Goal: Information Seeking & Learning: Learn about a topic

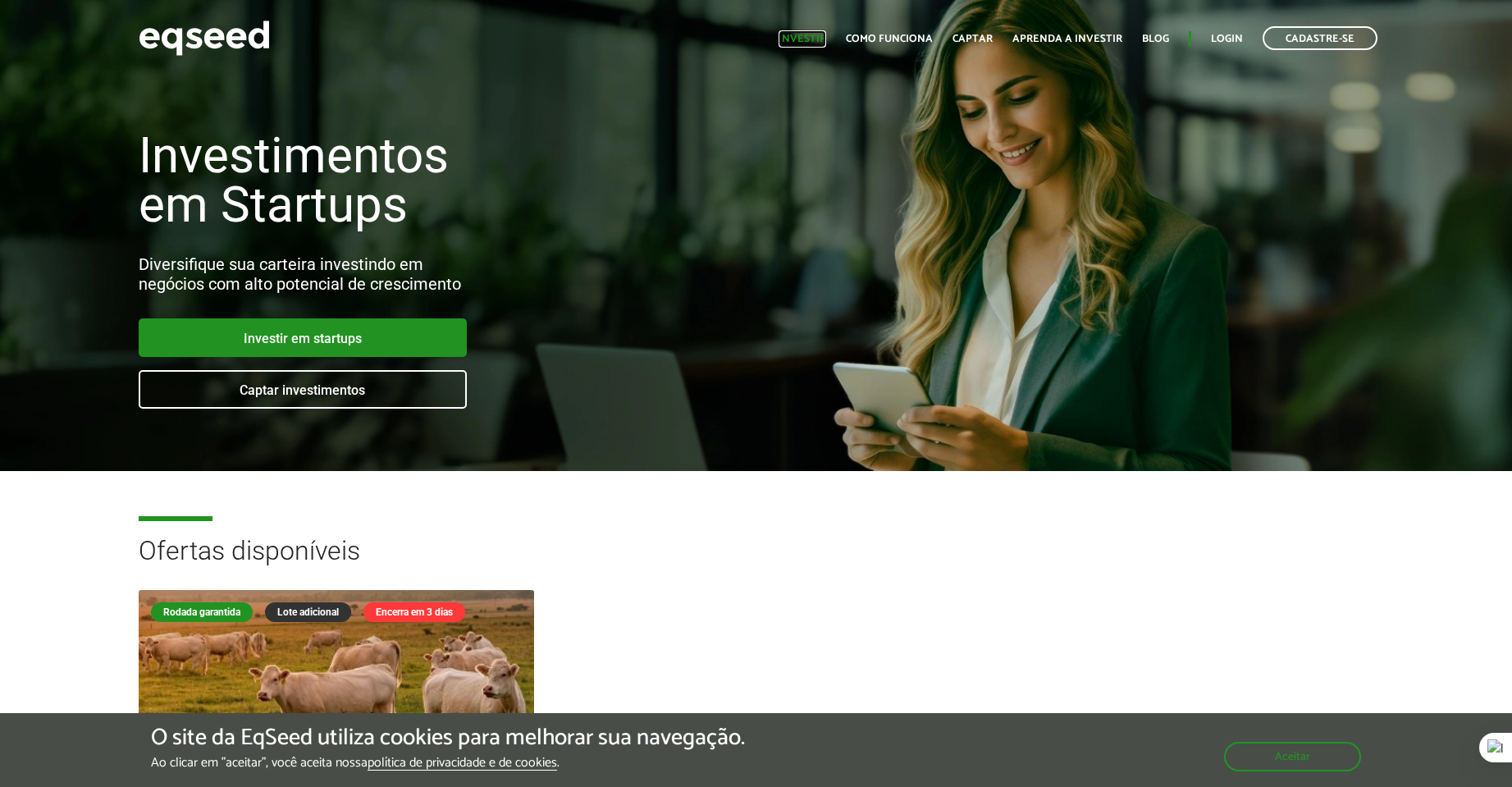
click at [805, 37] on link "Investir" at bounding box center [802, 38] width 47 height 11
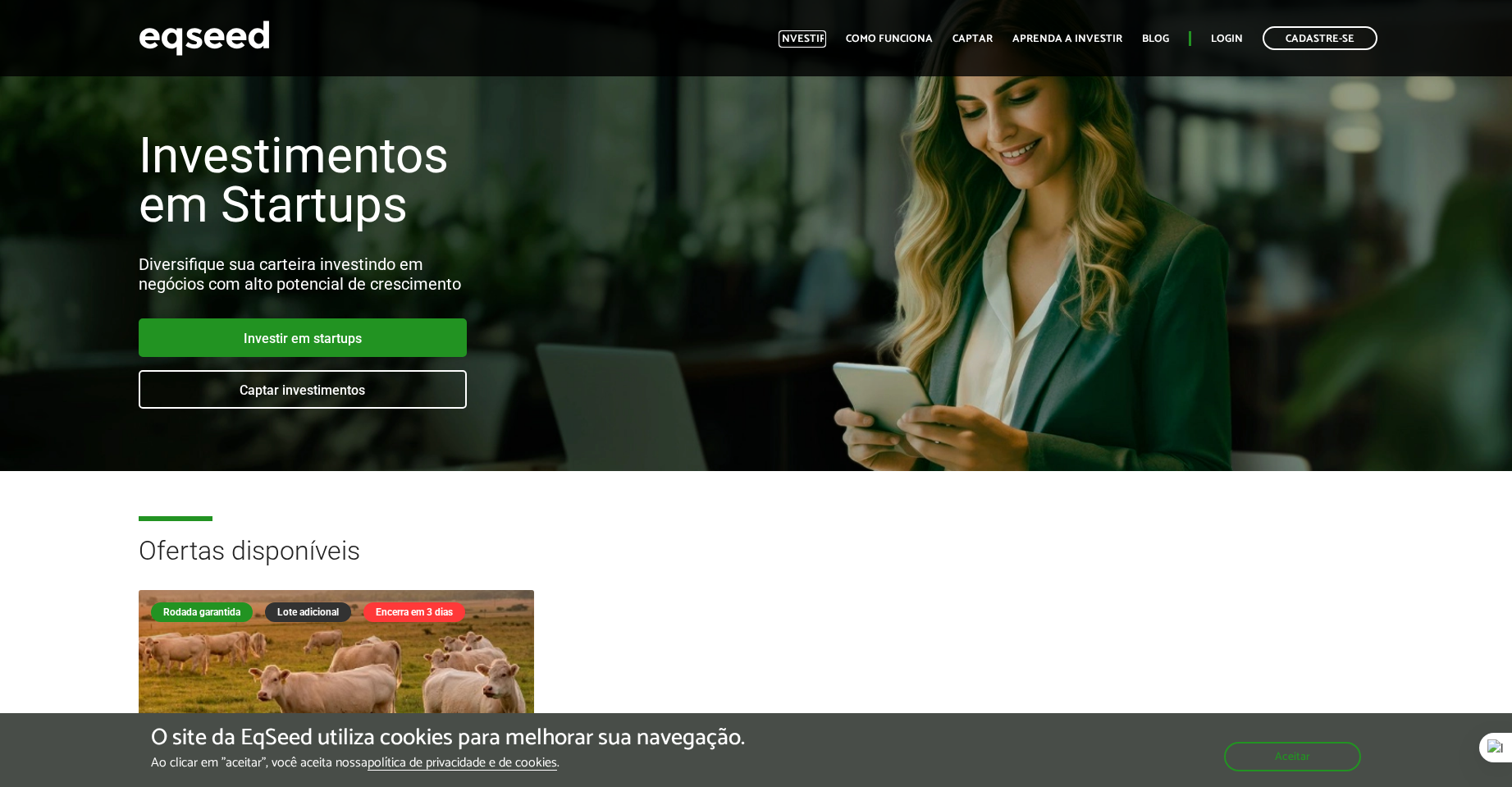
scroll to position [438, 0]
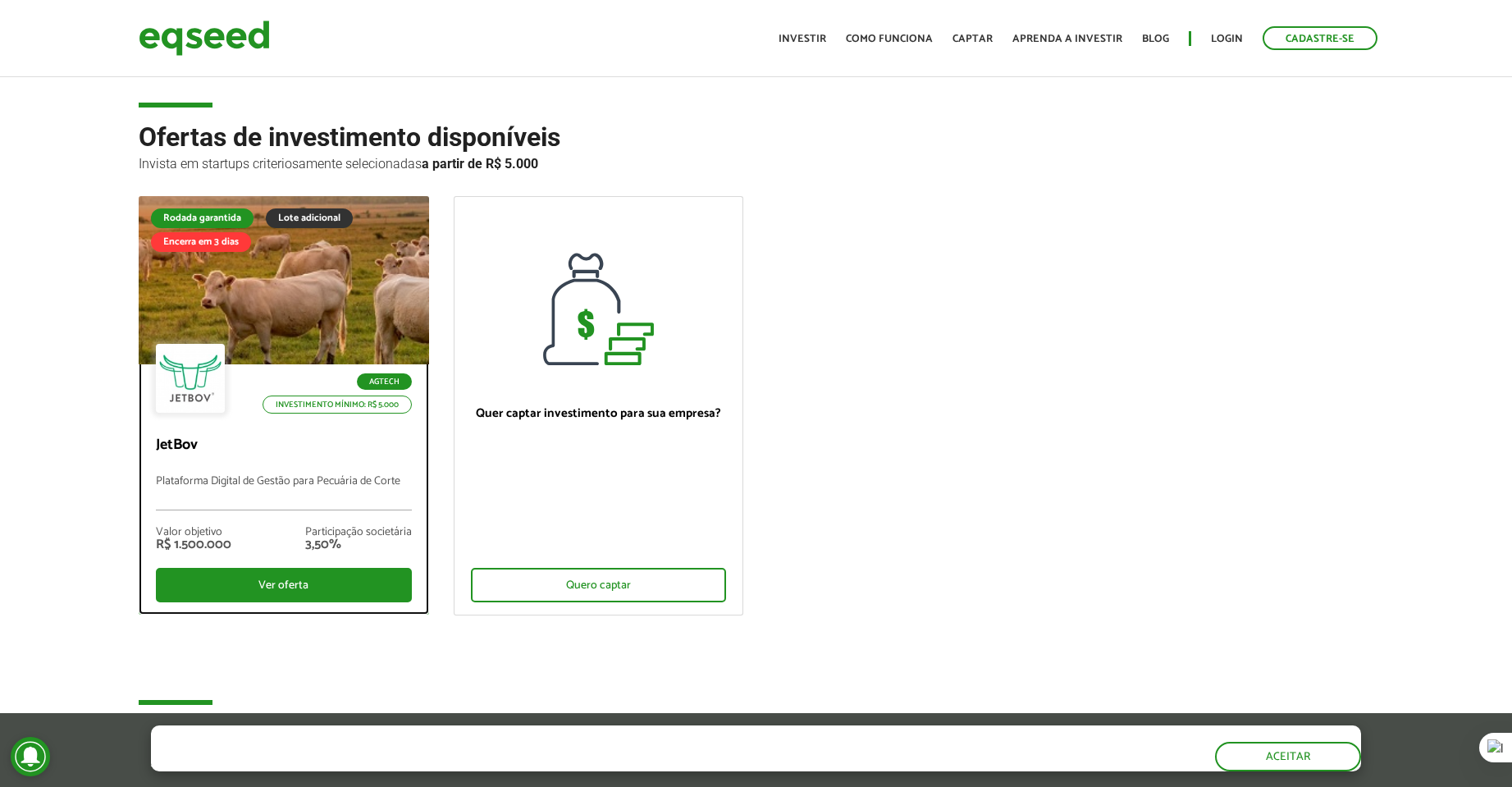
click at [311, 297] on div at bounding box center [283, 280] width 348 height 202
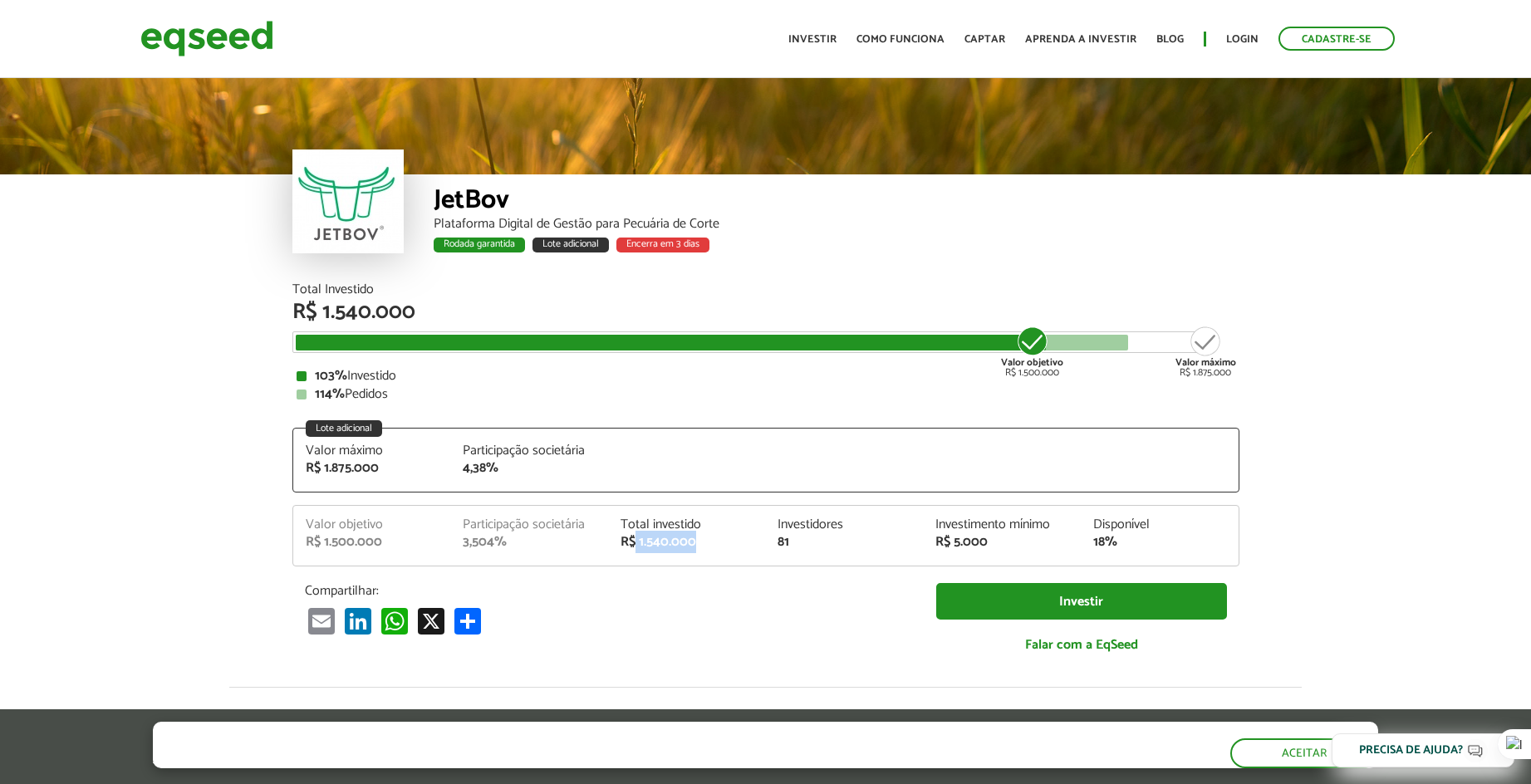
drag, startPoint x: 636, startPoint y: 541, endPoint x: 722, endPoint y: 541, distance: 86.0
click at [722, 541] on div "R$ 1.540.000" at bounding box center [687, 542] width 133 height 13
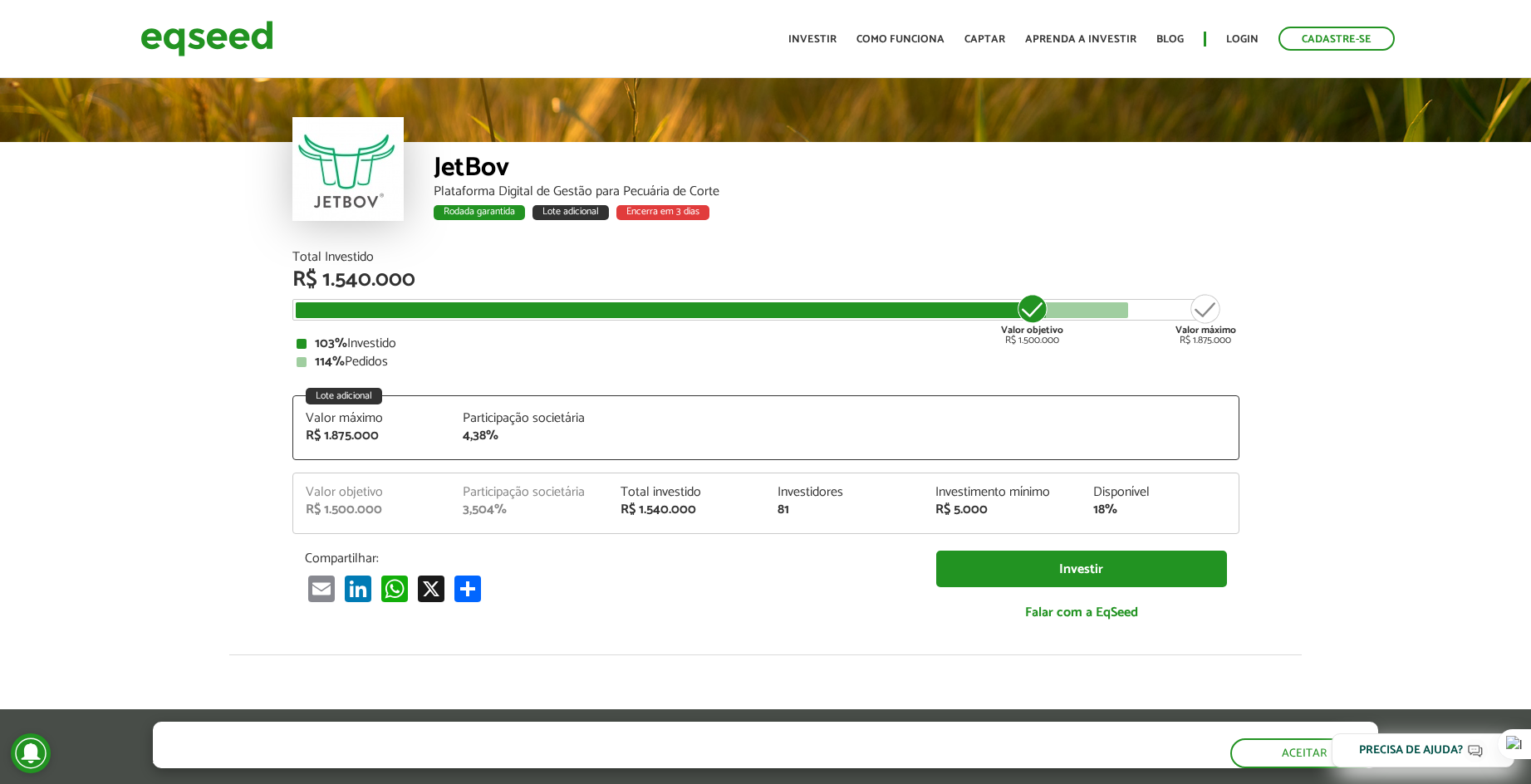
scroll to position [0, 0]
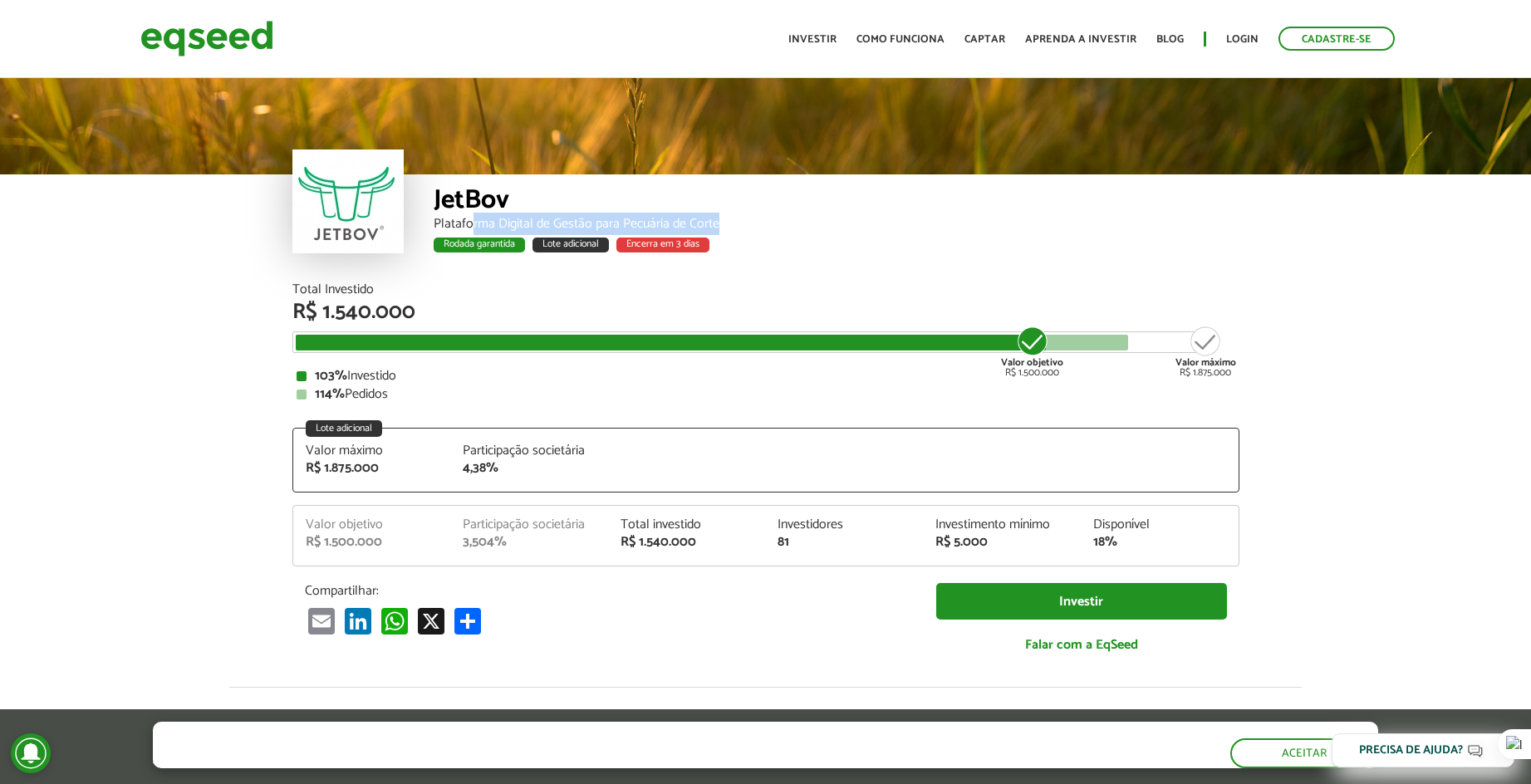
drag, startPoint x: 468, startPoint y: 232, endPoint x: 793, endPoint y: 230, distance: 325.0
click at [773, 225] on div "Plataforma Digital de Gestão para Pecuária de Corte" at bounding box center [836, 224] width 806 height 13
click at [947, 248] on div "Rodada garantida Lote adicional Encerra em 3 dias" at bounding box center [836, 248] width 806 height 22
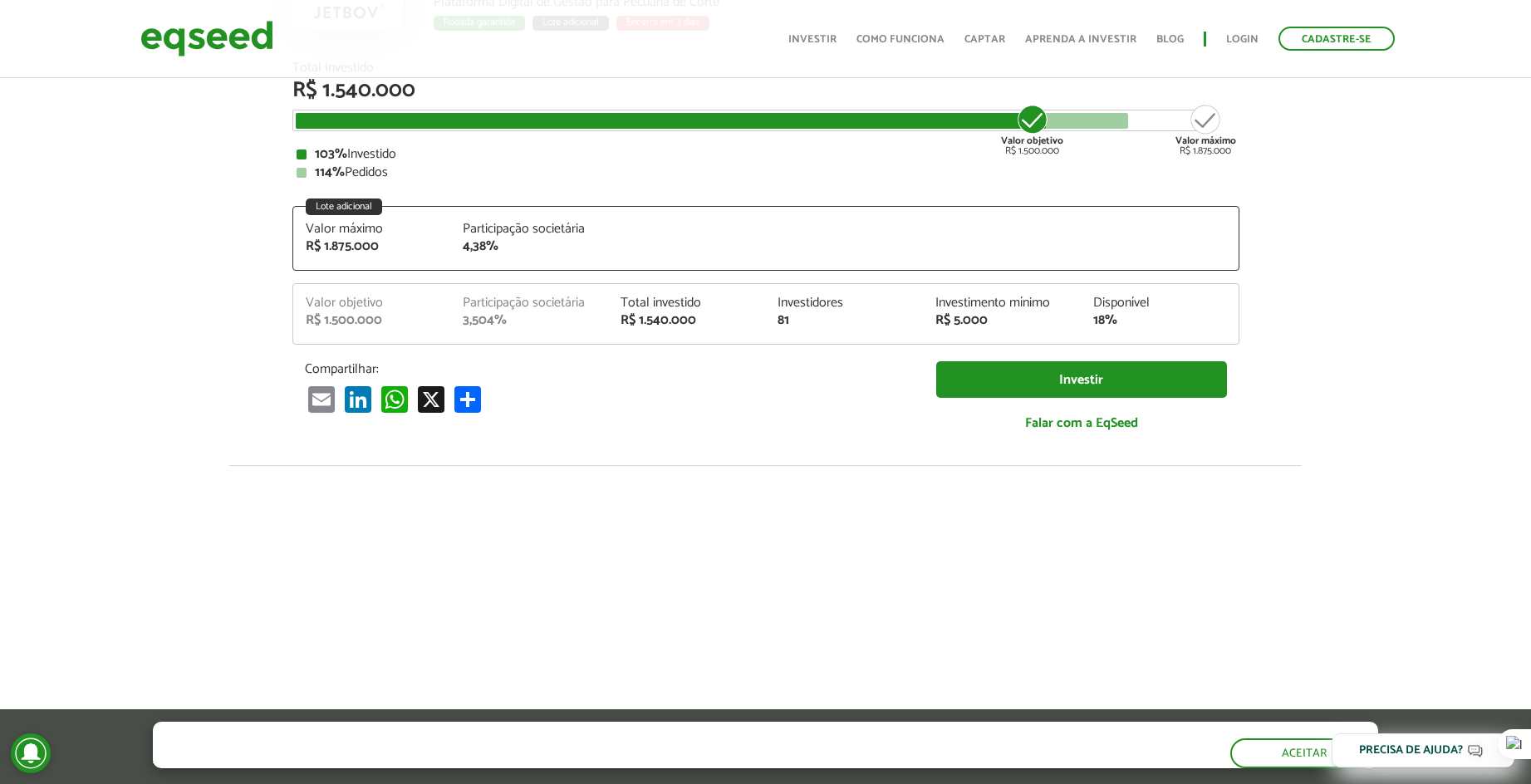
click at [546, 310] on div "Participação societária" at bounding box center [529, 303] width 133 height 13
click at [752, 289] on div "Valor objetivo R$ 1.500.000 Participação societária 3,504% Total investido R$ 1…" at bounding box center [766, 313] width 947 height 61
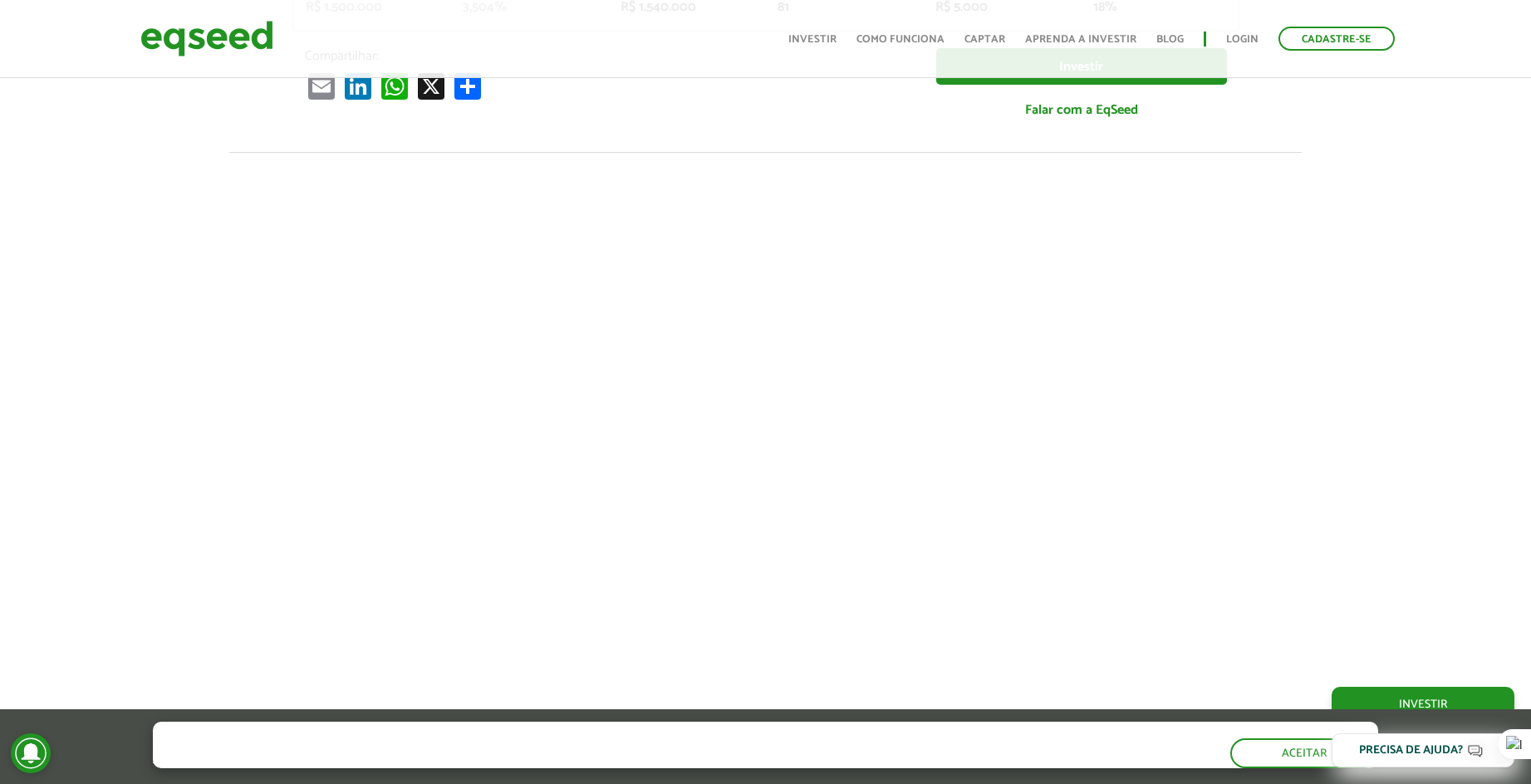
scroll to position [0, 0]
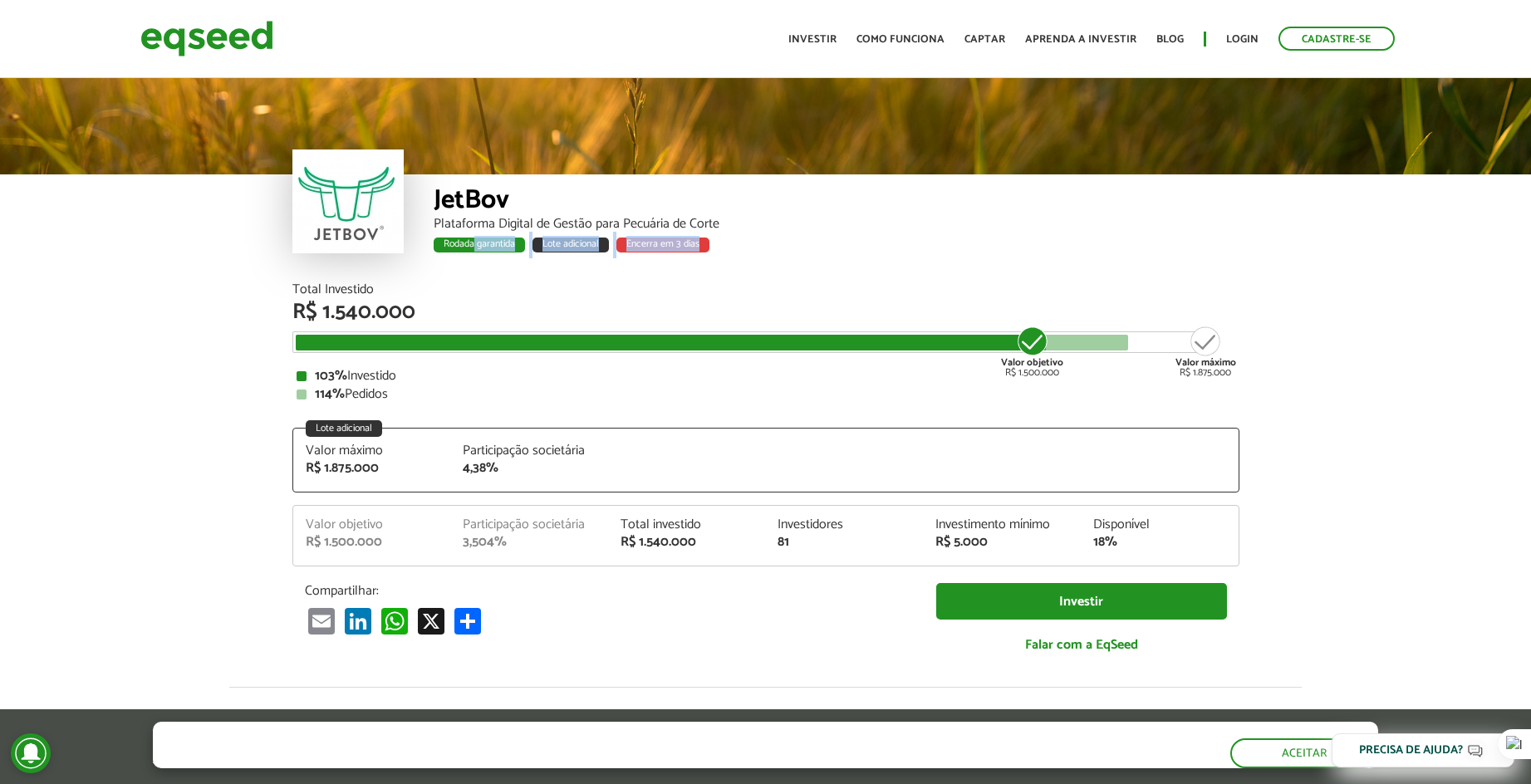
drag, startPoint x: 473, startPoint y: 249, endPoint x: 751, endPoint y: 233, distance: 278.5
click at [720, 236] on div "JetBov Plataforma Digital de Gestão para Pecuária de Corte Rodada garantida Lot…" at bounding box center [836, 228] width 806 height 109
click at [939, 220] on div "Plataforma Digital de Gestão para Pecuária de Corte" at bounding box center [836, 224] width 806 height 13
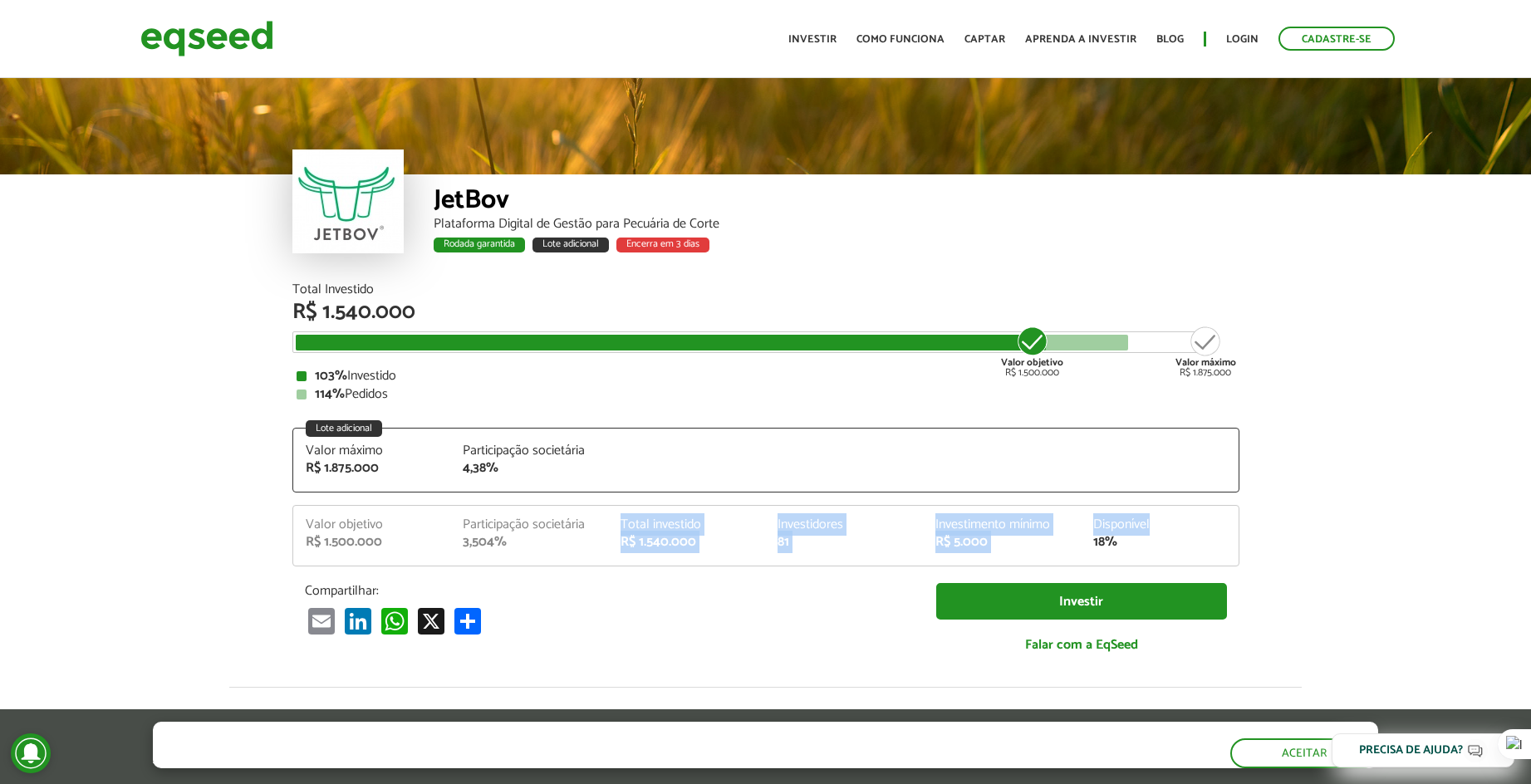
drag, startPoint x: 1154, startPoint y: 527, endPoint x: 542, endPoint y: 551, distance: 612.5
click at [542, 551] on div "Valor objetivo R$ 1.500.000 Participação societária 3,504% Total investido R$ 1…" at bounding box center [766, 541] width 945 height 47
click at [841, 527] on div "Investidores" at bounding box center [844, 525] width 133 height 13
click at [555, 552] on div "Valor objetivo R$ 1.500.000 Participação societária 3,504% Total investido R$ 1…" at bounding box center [766, 541] width 945 height 47
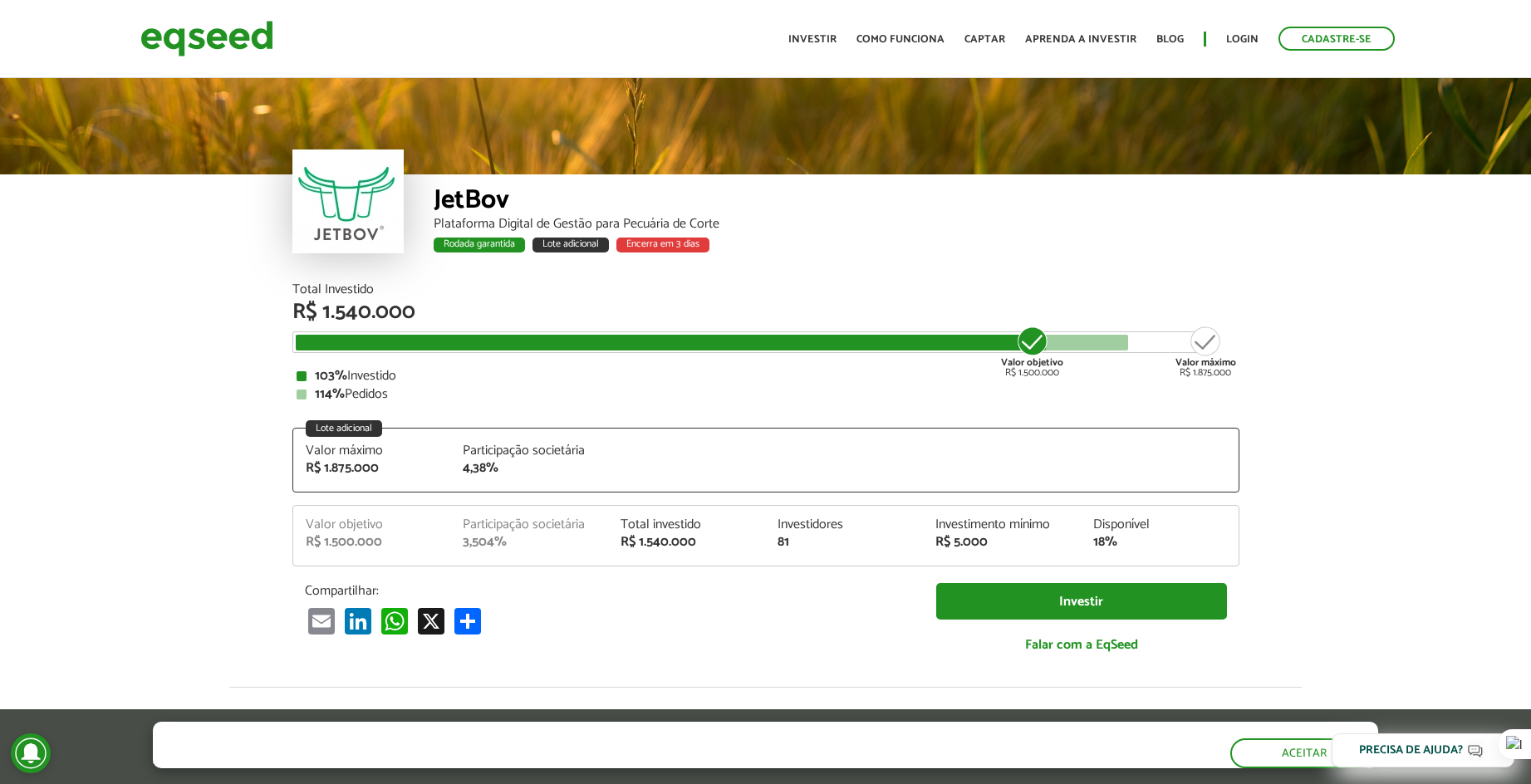
click at [491, 549] on div "3,504%" at bounding box center [529, 542] width 133 height 13
click at [634, 471] on div "Valor máximo R$ 1.875.000 Participação societária 4,38%" at bounding box center [766, 468] width 945 height 47
click at [504, 466] on div "4,38%" at bounding box center [529, 468] width 133 height 13
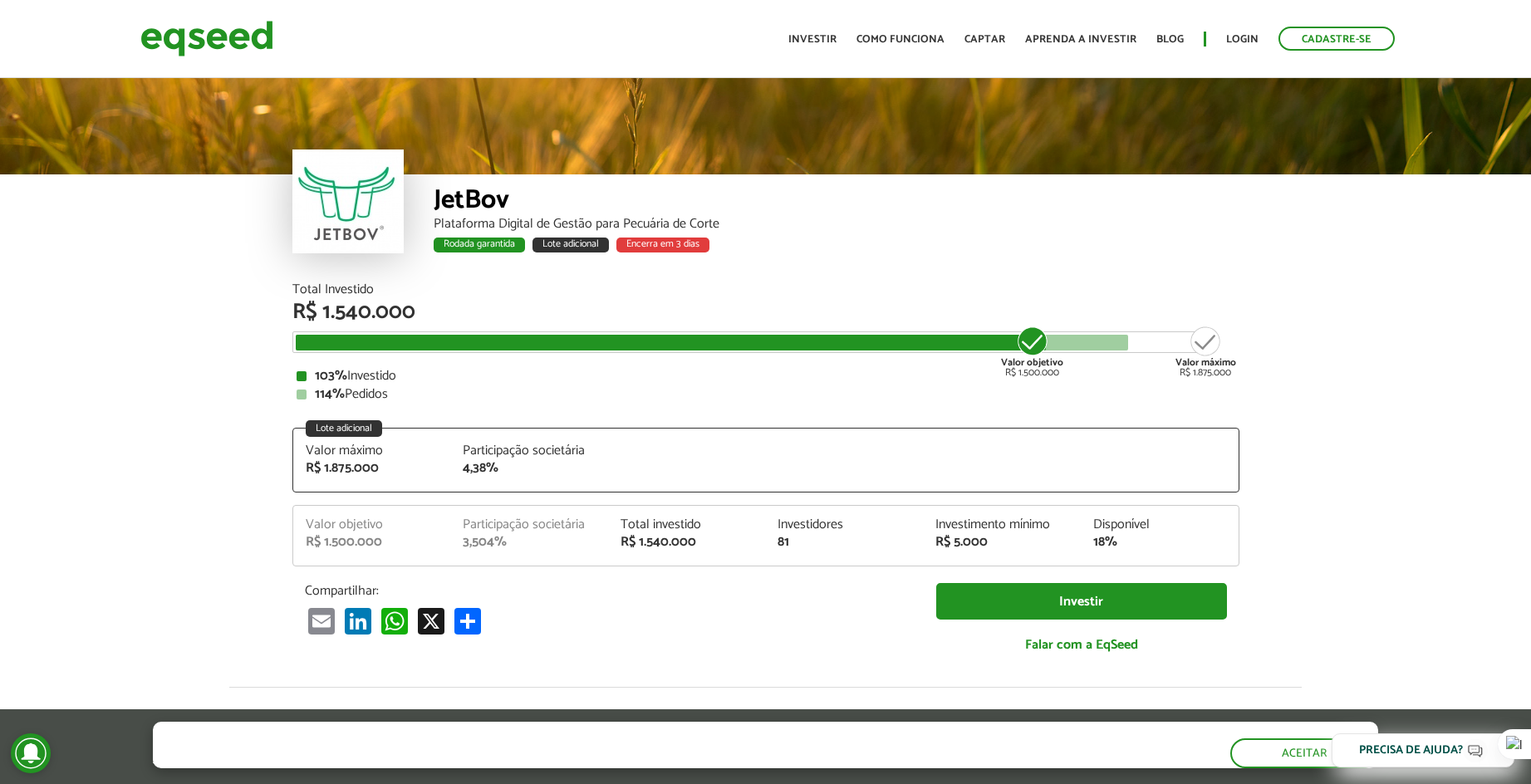
click at [525, 456] on div "Participação societária" at bounding box center [529, 451] width 133 height 13
click at [1048, 160] on div at bounding box center [766, 125] width 1531 height 99
click at [604, 243] on div "Rodada garantida Lote adicional Encerra em 3 dias" at bounding box center [836, 248] width 806 height 22
click at [604, 243] on div "Lote adicional" at bounding box center [570, 245] width 77 height 15
click at [636, 237] on div "Encerra em 3 dias" at bounding box center [663, 245] width 93 height 15
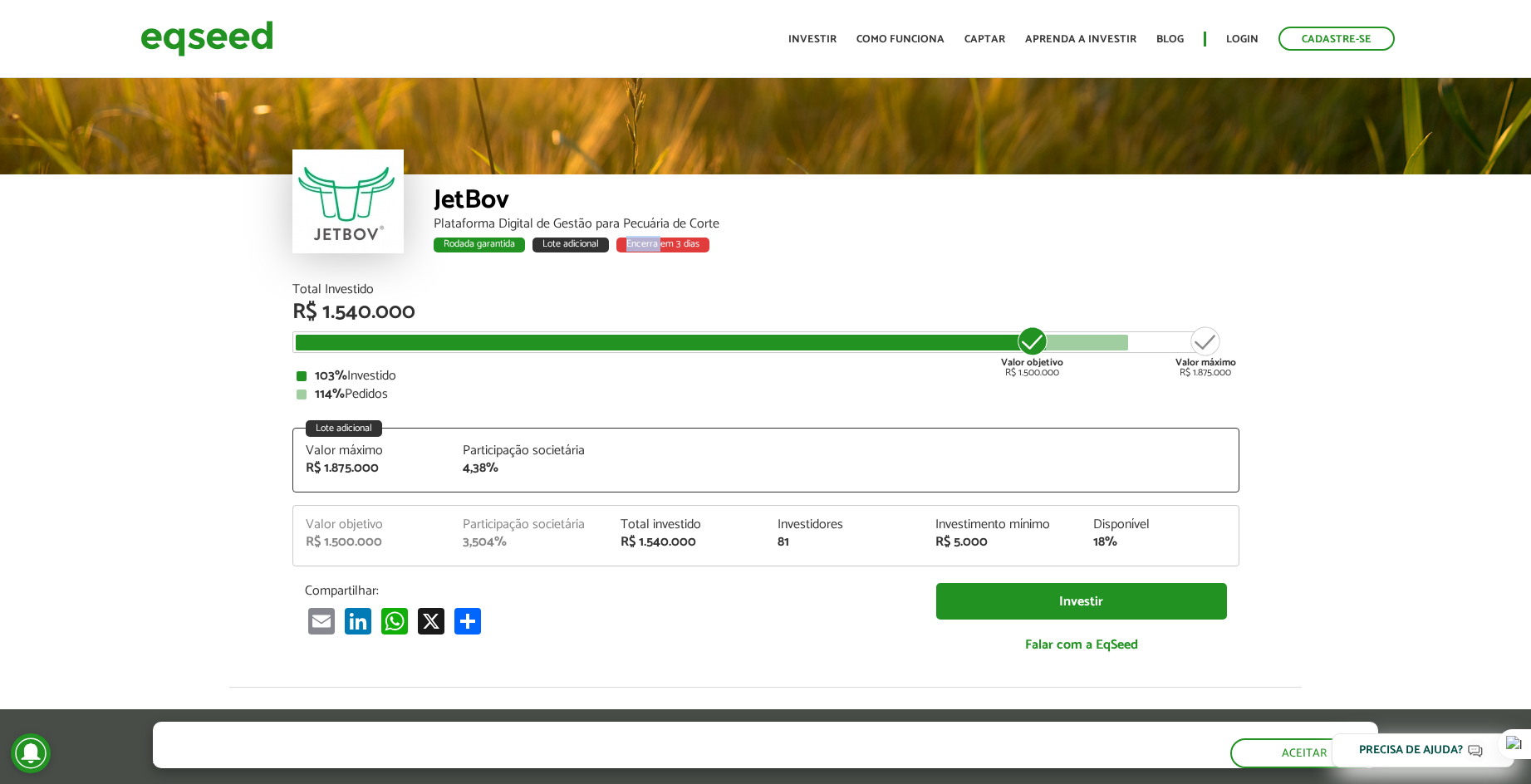
click at [636, 237] on div "Encerra em 3 dias" at bounding box center [663, 245] width 93 height 15
click at [516, 235] on div "JetBov Plataforma Digital de Gestão para Pecuária de Corte Rodada garantida Lot…" at bounding box center [836, 228] width 806 height 109
click at [450, 231] on div "Plataforma Digital de Gestão para Pecuária de Corte" at bounding box center [836, 224] width 806 height 13
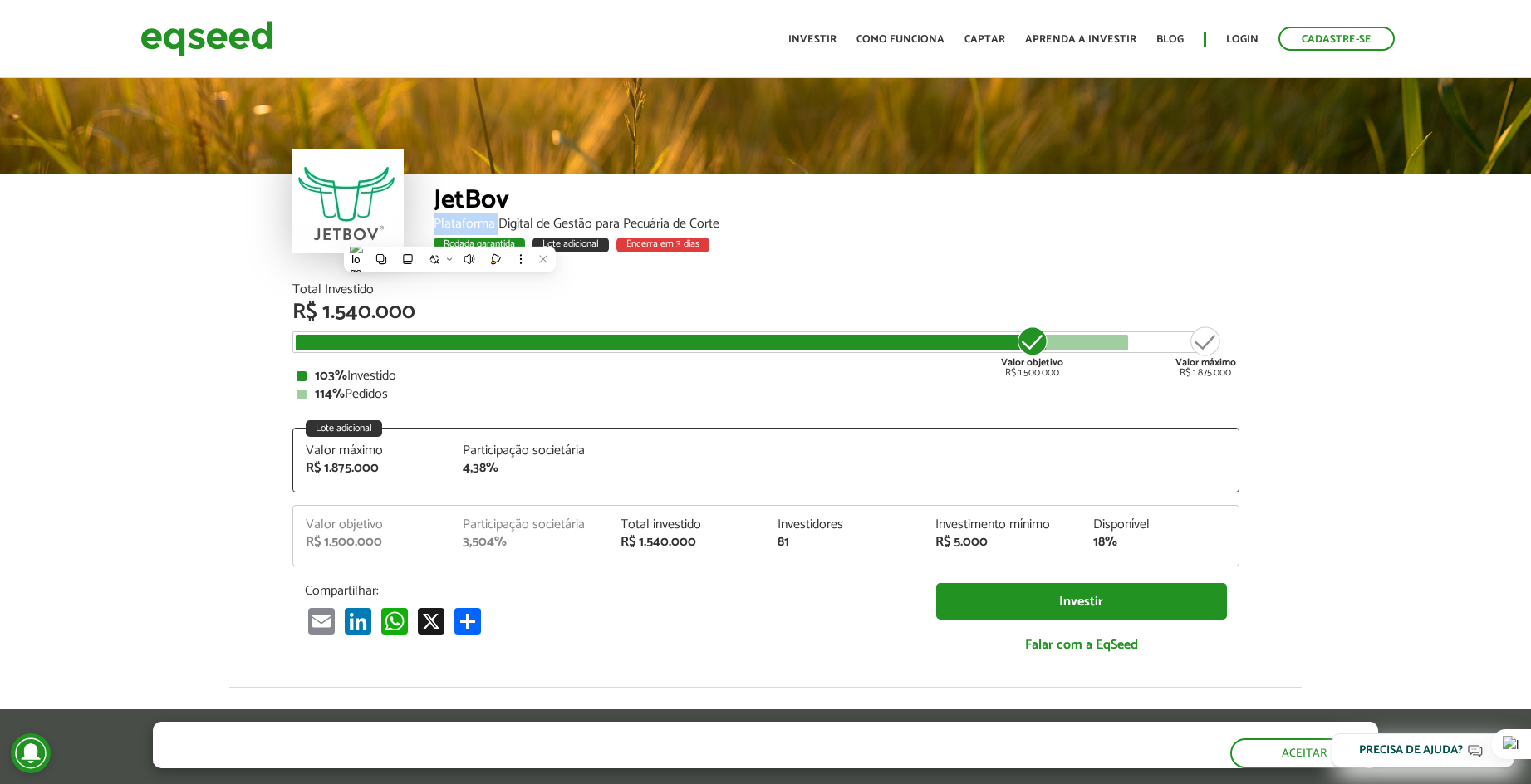
click at [450, 231] on div "Plataforma Digital de Gestão para Pecuária de Corte" at bounding box center [836, 224] width 806 height 13
click at [906, 212] on div "JetBov" at bounding box center [836, 202] width 806 height 30
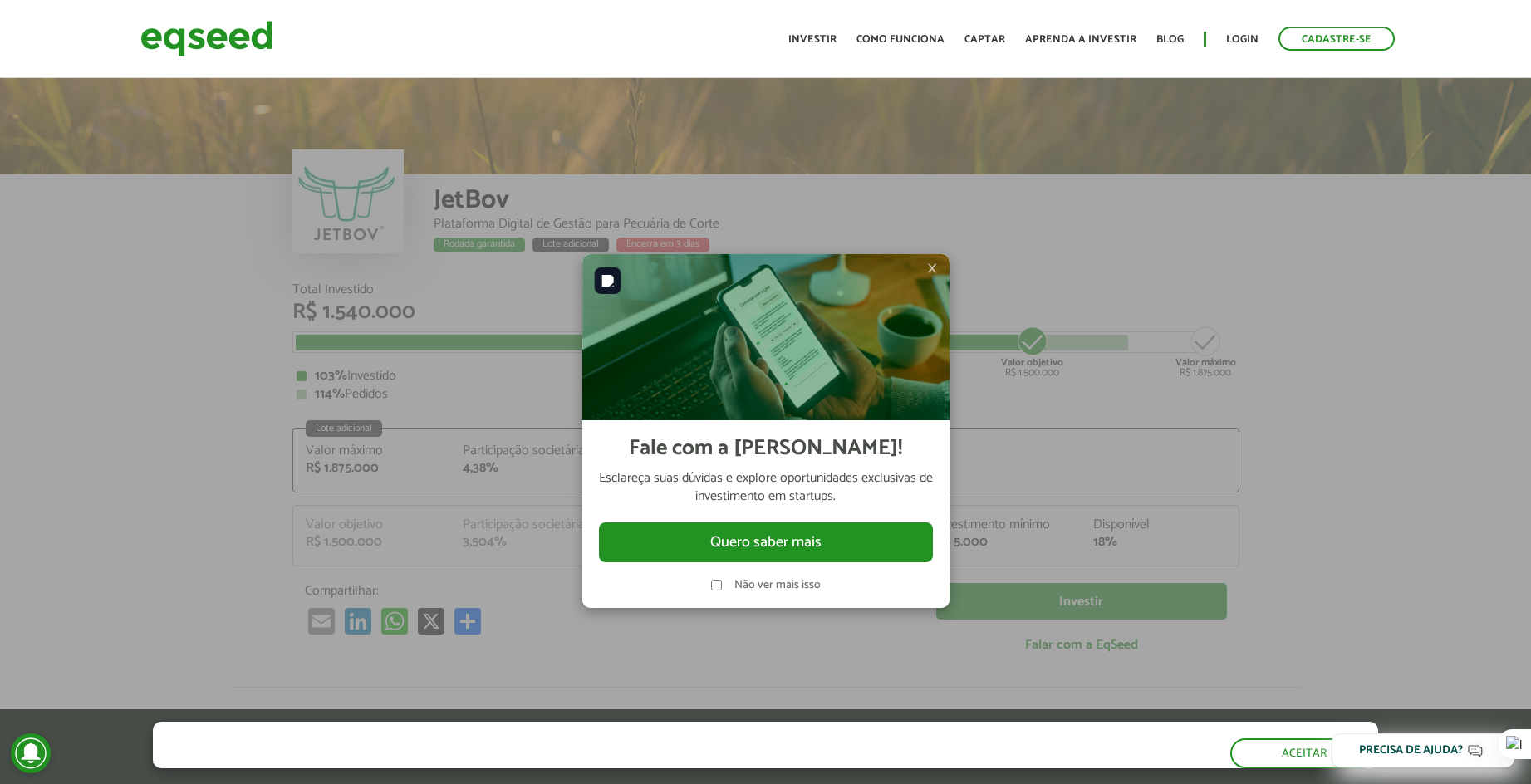
click at [933, 267] on span "×" at bounding box center [932, 269] width 10 height 20
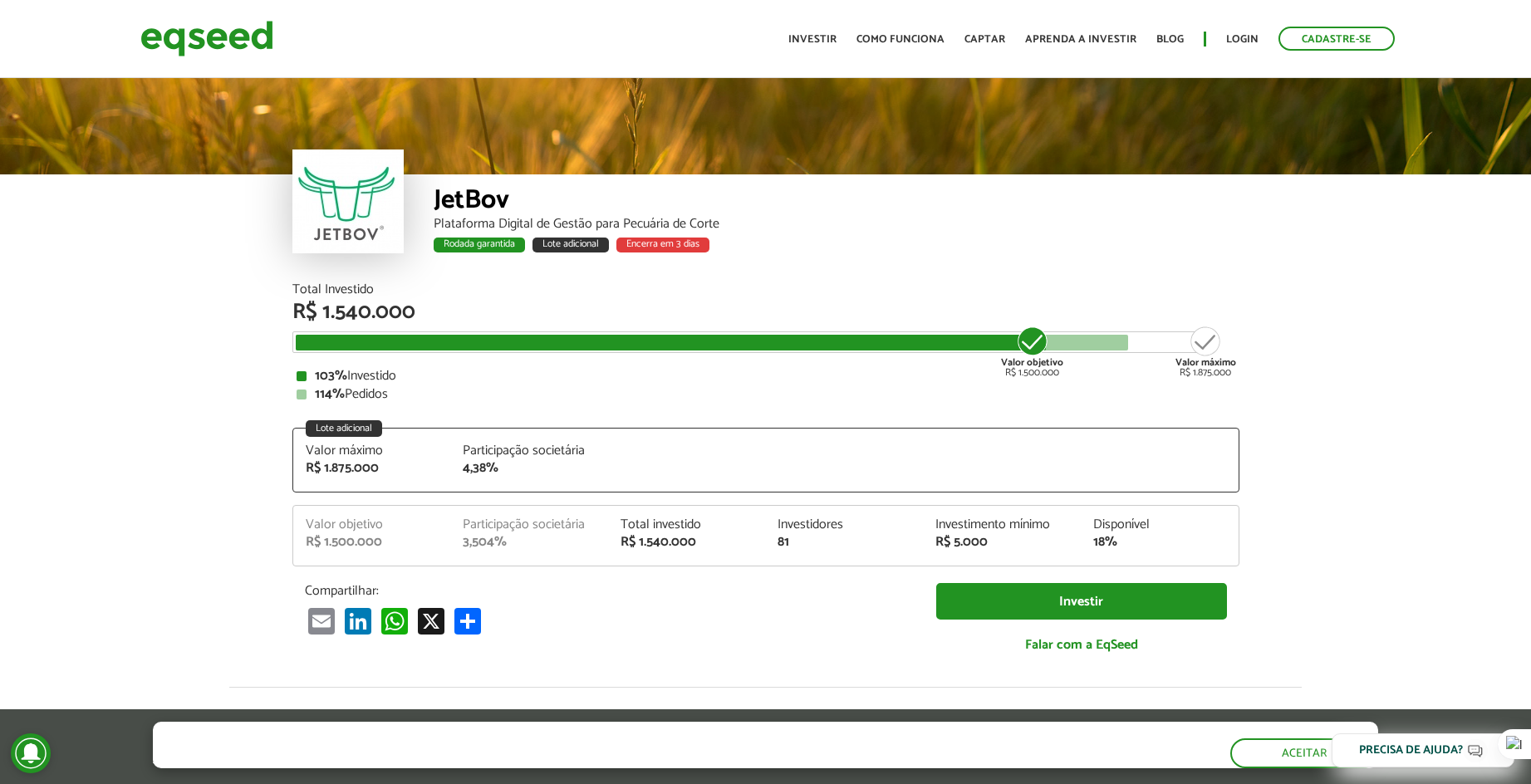
click at [949, 228] on div "Plataforma Digital de Gestão para Pecuária de Corte" at bounding box center [836, 224] width 806 height 13
